Goal: Task Accomplishment & Management: Manage account settings

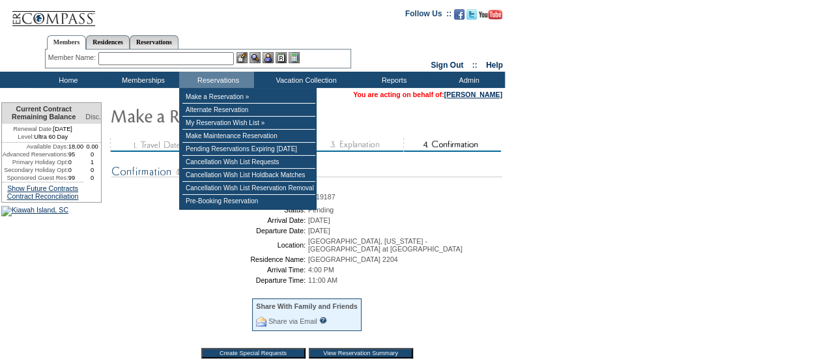
click at [234, 57] on input "text" at bounding box center [165, 58] width 135 height 13
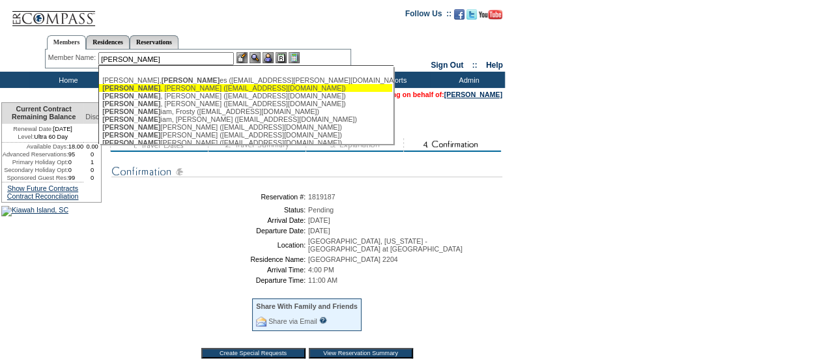
click at [201, 87] on div "[PERSON_NAME] ([EMAIL_ADDRESS][DOMAIN_NAME])" at bounding box center [245, 88] width 287 height 8
type input "[PERSON_NAME] ([EMAIL_ADDRESS][DOMAIN_NAME])"
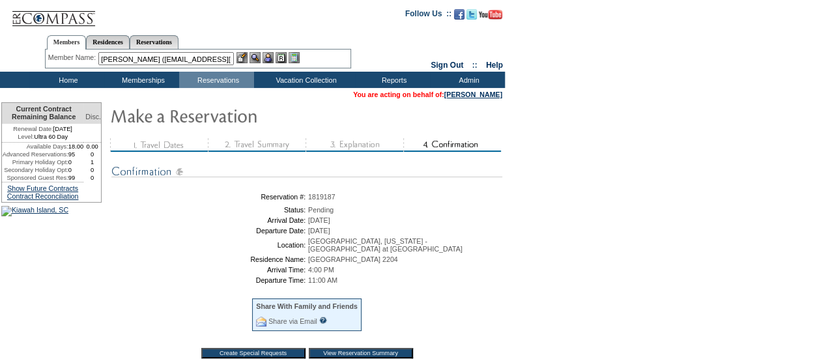
click at [269, 58] on img at bounding box center [267, 57] width 11 height 11
click at [254, 57] on img at bounding box center [254, 57] width 11 height 11
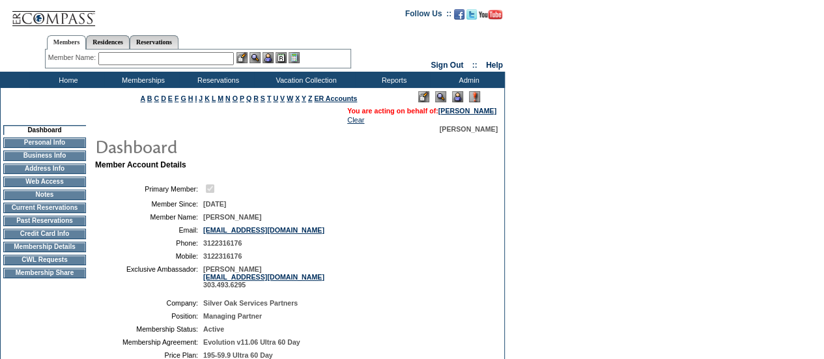
click at [40, 213] on td "Current Reservations" at bounding box center [44, 208] width 83 height 10
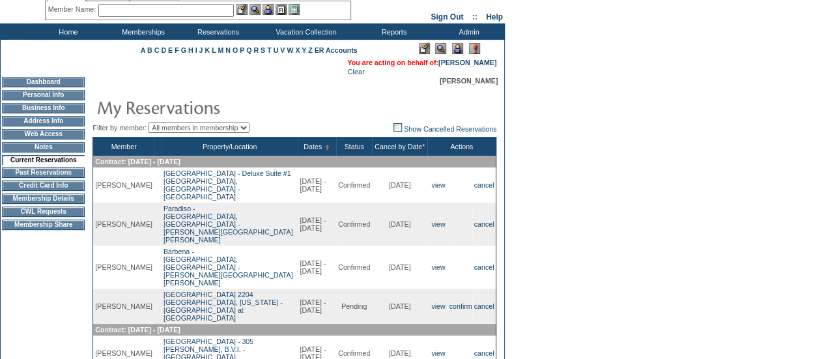
scroll to position [107, 0]
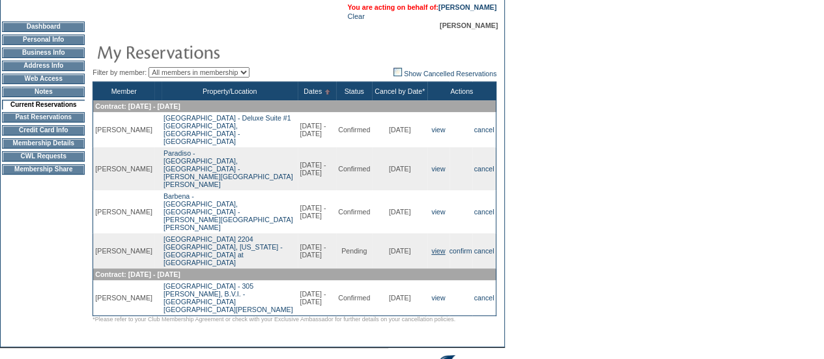
click at [431, 247] on link "view" at bounding box center [438, 251] width 14 height 8
